Goal: Task Accomplishment & Management: Understand process/instructions

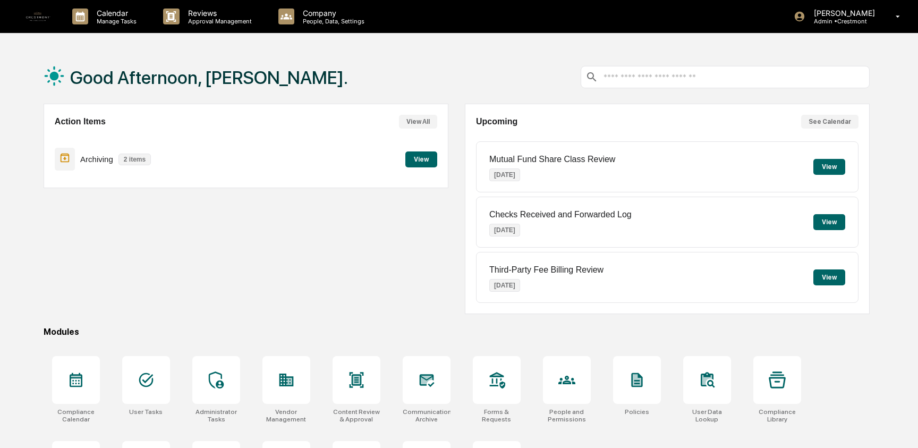
click at [155, 307] on div "Action Items View All Archiving 2 items View" at bounding box center [246, 209] width 405 height 210
click at [151, 367] on div at bounding box center [146, 380] width 48 height 48
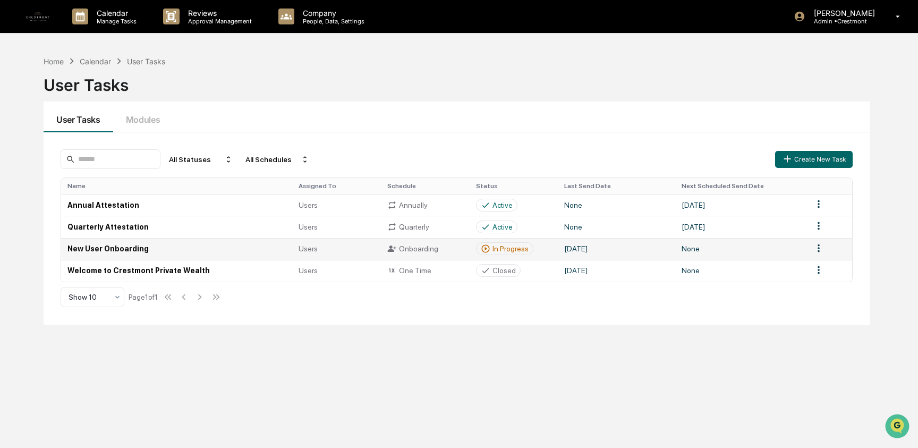
click at [133, 250] on td "New User Onboarding" at bounding box center [176, 249] width 231 height 22
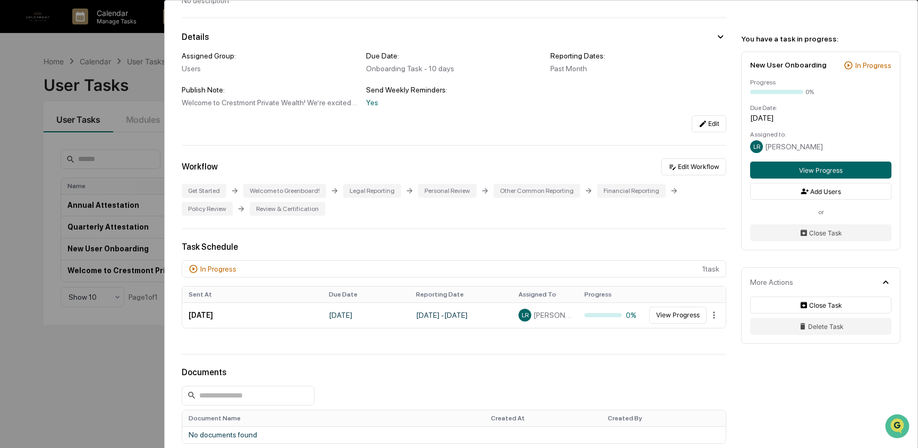
scroll to position [87, 0]
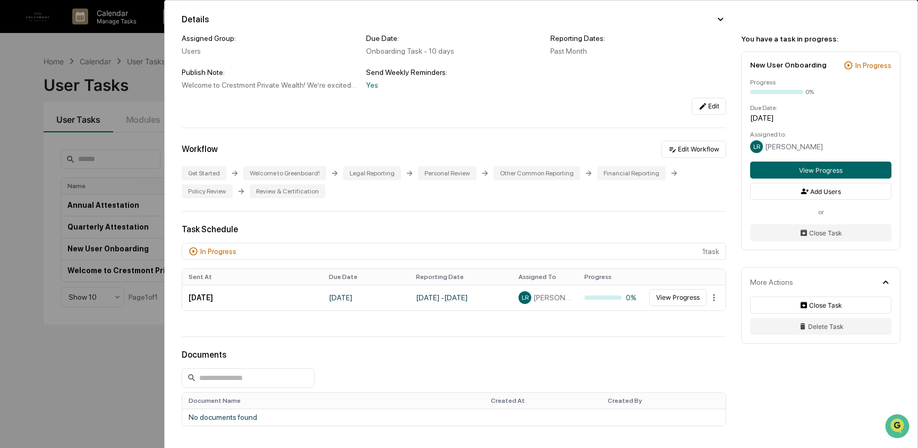
click at [267, 85] on div "Welcome to Crestmont Private Wealth! We’re excited to have you join the team. T…" at bounding box center [270, 85] width 176 height 8
click at [700, 110] on icon at bounding box center [702, 106] width 8 height 8
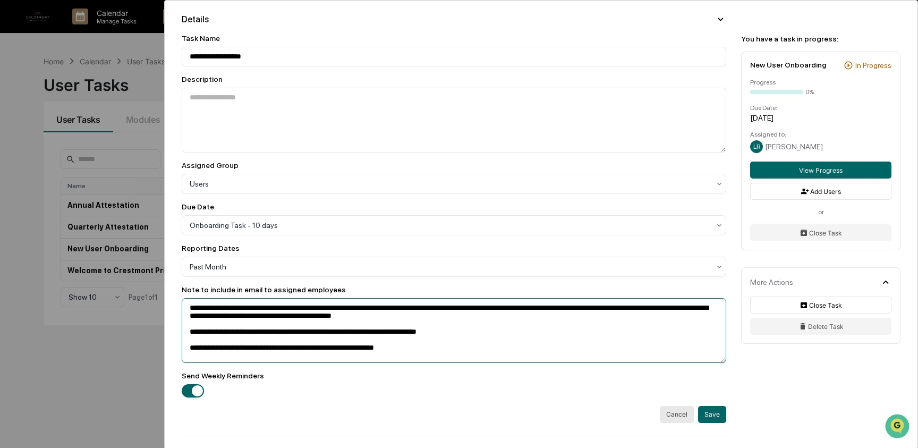
drag, startPoint x: 440, startPoint y: 354, endPoint x: 172, endPoint y: 306, distance: 271.8
click at [172, 306] on div "**********" at bounding box center [541, 378] width 752 height 931
